Goal: Information Seeking & Learning: Learn about a topic

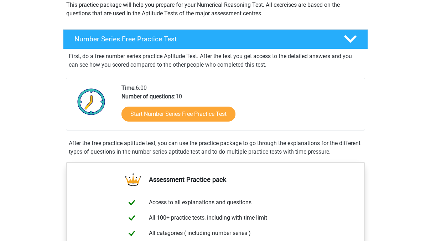
scroll to position [87, 0]
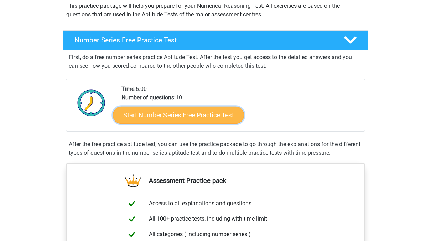
click at [213, 116] on link "Start Number Series Free Practice Test" at bounding box center [178, 114] width 131 height 17
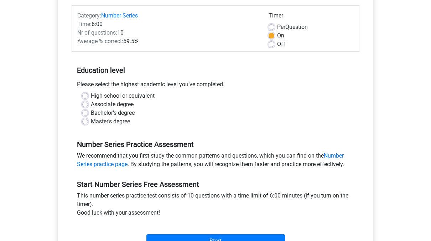
scroll to position [88, 0]
click at [91, 122] on label "Master's degree" at bounding box center [110, 121] width 39 height 9
click at [85, 122] on input "Master's degree" at bounding box center [85, 120] width 6 height 7
radio input "true"
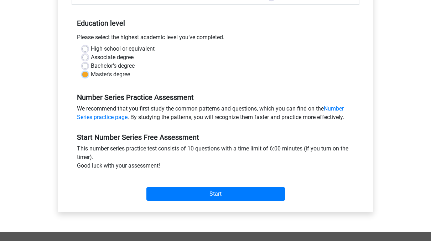
scroll to position [134, 0]
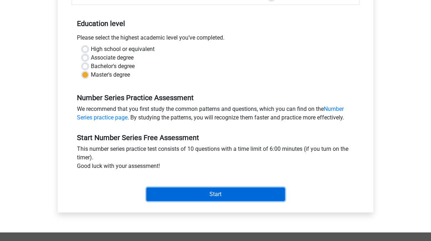
click at [234, 193] on input "Start" at bounding box center [216, 195] width 139 height 14
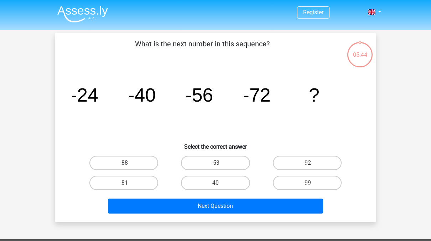
click at [135, 165] on label "-88" at bounding box center [123, 163] width 69 height 14
click at [129, 165] on input "-88" at bounding box center [126, 165] width 5 height 5
radio input "true"
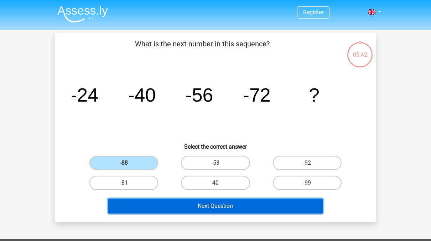
click at [214, 205] on button "Next Question" at bounding box center [216, 206] width 216 height 15
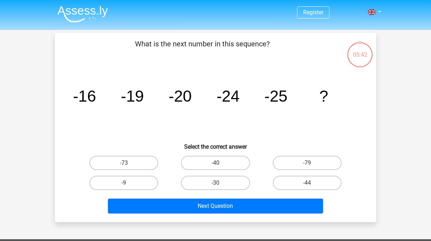
scroll to position [33, 0]
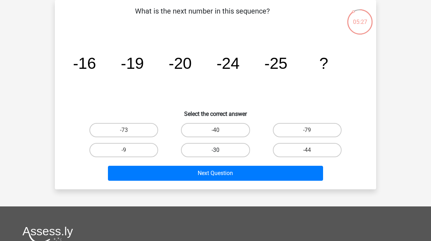
click at [217, 148] on label "-30" at bounding box center [215, 150] width 69 height 14
click at [217, 150] on input "-30" at bounding box center [218, 152] width 5 height 5
radio input "true"
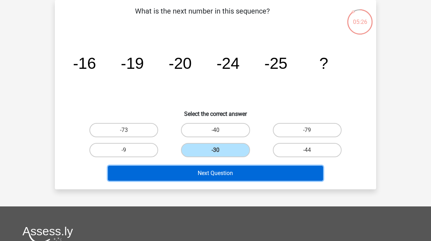
click at [228, 178] on button "Next Question" at bounding box center [216, 173] width 216 height 15
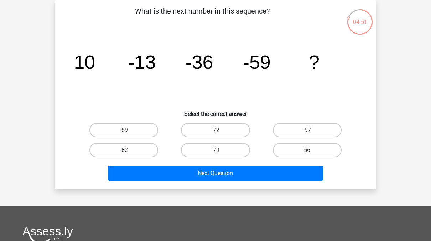
click at [125, 149] on label "-82" at bounding box center [123, 150] width 69 height 14
click at [125, 150] on input "-82" at bounding box center [126, 152] width 5 height 5
radio input "true"
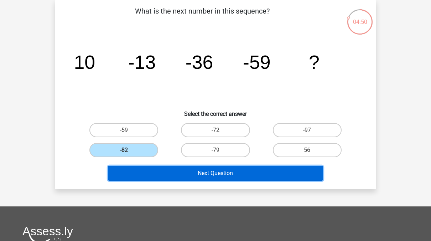
click at [221, 173] on button "Next Question" at bounding box center [216, 173] width 216 height 15
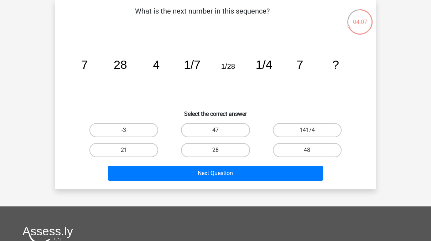
click at [217, 149] on label "28" at bounding box center [215, 150] width 69 height 14
click at [217, 150] on input "28" at bounding box center [218, 152] width 5 height 5
radio input "true"
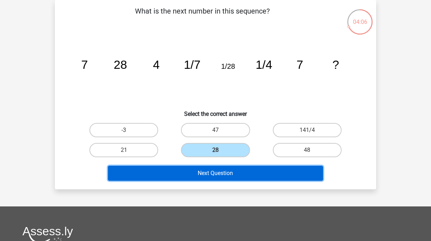
click at [267, 177] on button "Next Question" at bounding box center [216, 173] width 216 height 15
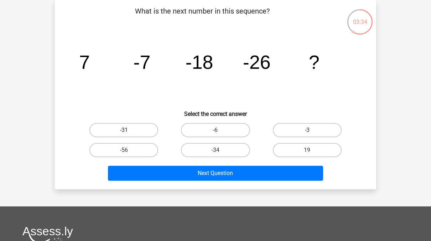
click at [131, 130] on label "-31" at bounding box center [123, 130] width 69 height 14
click at [129, 130] on input "-31" at bounding box center [126, 132] width 5 height 5
radio input "true"
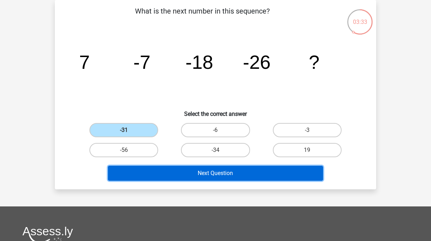
click at [234, 174] on button "Next Question" at bounding box center [216, 173] width 216 height 15
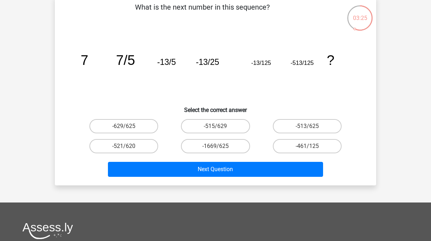
scroll to position [36, 0]
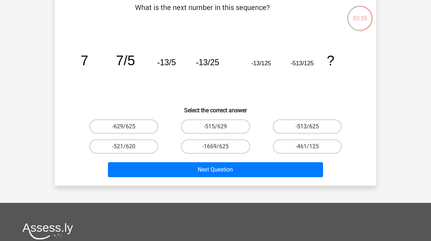
click at [328, 130] on label "-513/625" at bounding box center [307, 126] width 69 height 14
click at [312, 130] on input "-513/625" at bounding box center [309, 129] width 5 height 5
radio input "true"
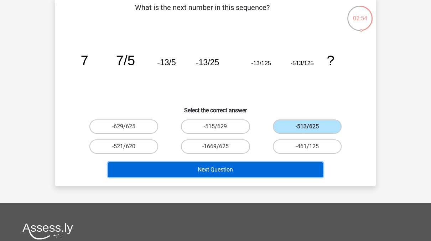
click at [288, 173] on button "Next Question" at bounding box center [216, 169] width 216 height 15
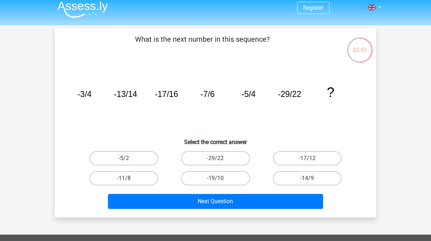
scroll to position [4, 0]
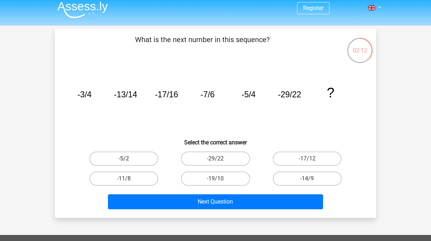
click at [131, 158] on label "-5/2" at bounding box center [123, 159] width 69 height 14
click at [129, 159] on input "-5/2" at bounding box center [126, 161] width 5 height 5
radio input "true"
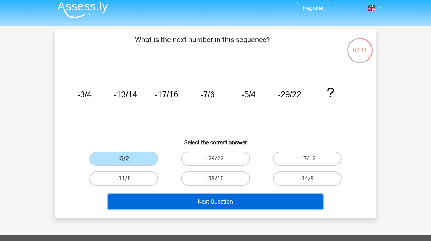
click at [227, 204] on button "Next Question" at bounding box center [216, 201] width 216 height 15
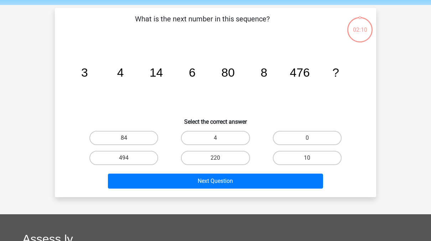
scroll to position [33, 0]
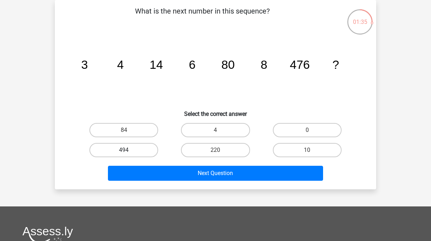
click at [120, 148] on label "494" at bounding box center [123, 150] width 69 height 14
click at [124, 150] on input "494" at bounding box center [126, 152] width 5 height 5
radio input "true"
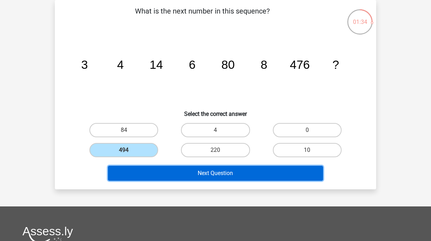
click at [242, 175] on button "Next Question" at bounding box center [216, 173] width 216 height 15
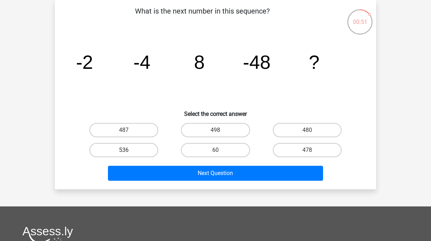
click at [138, 153] on label "536" at bounding box center [123, 150] width 69 height 14
click at [129, 153] on input "536" at bounding box center [126, 152] width 5 height 5
radio input "true"
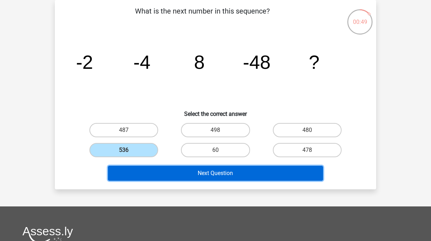
click at [222, 172] on button "Next Question" at bounding box center [216, 173] width 216 height 15
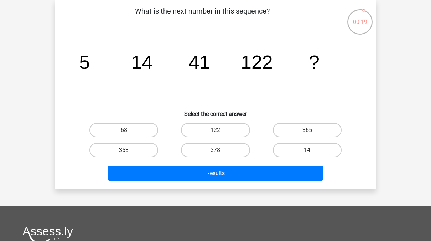
drag, startPoint x: 132, startPoint y: 150, endPoint x: 134, endPoint y: 147, distance: 3.8
click at [134, 147] on label "353" at bounding box center [123, 150] width 69 height 14
click at [129, 150] on input "353" at bounding box center [126, 152] width 5 height 5
radio input "true"
click at [134, 147] on label "353" at bounding box center [123, 150] width 69 height 14
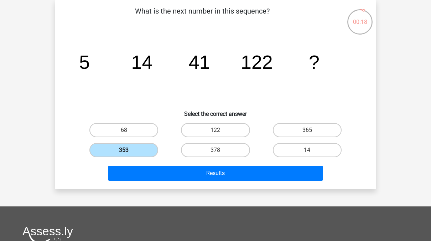
click at [129, 150] on input "353" at bounding box center [126, 152] width 5 height 5
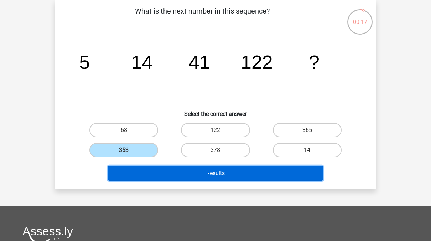
click at [205, 170] on button "Results" at bounding box center [216, 173] width 216 height 15
